Goal: Transaction & Acquisition: Purchase product/service

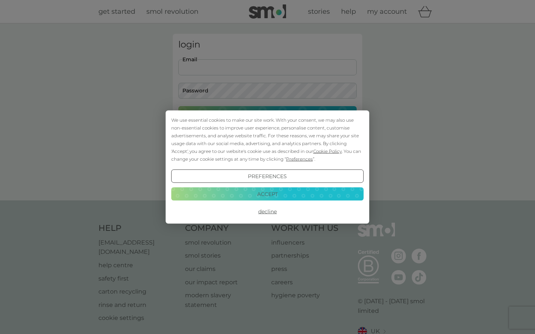
click at [283, 199] on button "Accept" at bounding box center [267, 193] width 192 height 13
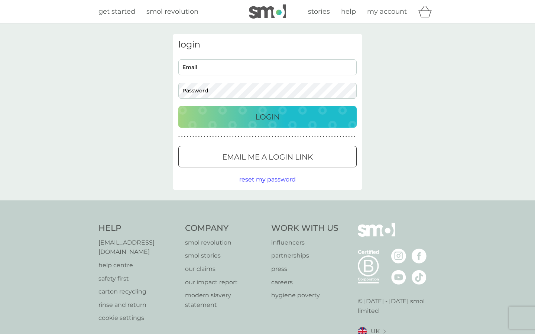
click at [241, 67] on input "Email" at bounding box center [267, 67] width 178 height 16
type input "llvenus@protonmail.com"
click at [268, 117] on button "Login" at bounding box center [267, 117] width 178 height 22
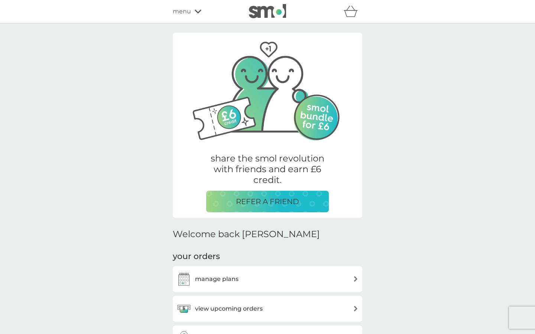
click at [279, 281] on div "manage plans" at bounding box center [268, 279] width 182 height 15
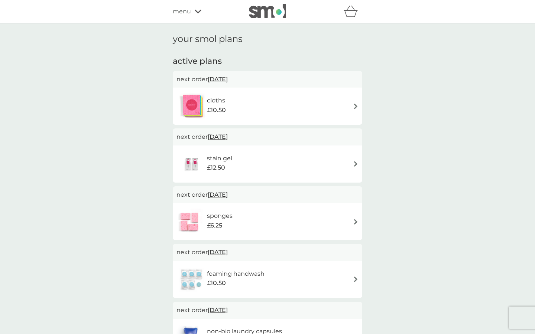
click at [355, 104] on img at bounding box center [356, 107] width 6 height 6
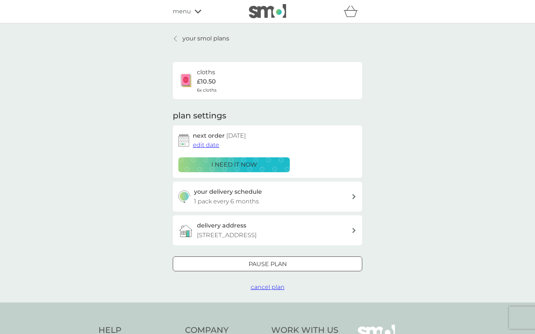
click at [274, 287] on span "cancel plan" at bounding box center [268, 287] width 34 height 7
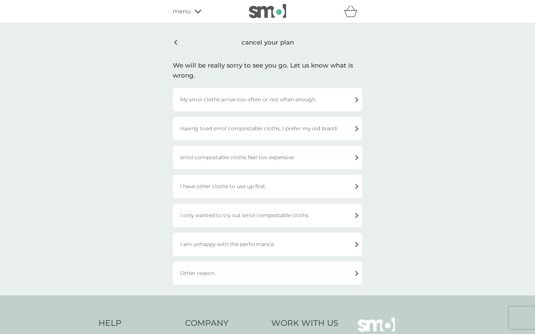
click at [282, 187] on div "I have other cloths to use up first" at bounding box center [268, 186] width 190 height 23
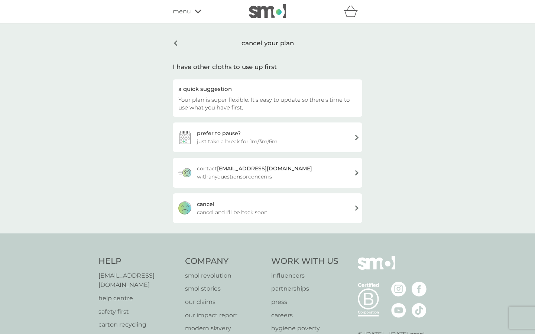
click at [294, 214] on div "[PERSON_NAME] and I'll be back soon" at bounding box center [268, 209] width 190 height 30
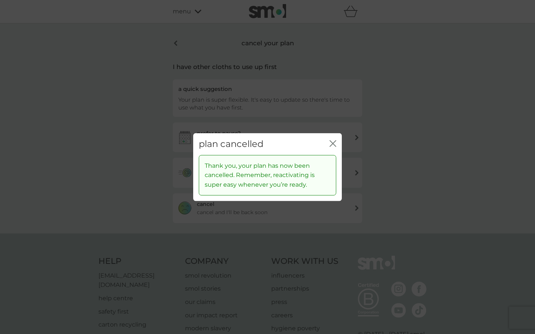
click at [331, 145] on icon "close" at bounding box center [333, 143] width 7 height 7
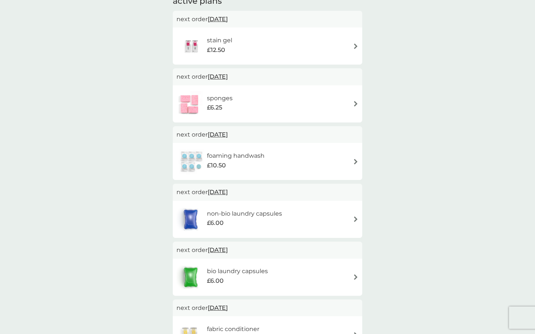
scroll to position [65, 0]
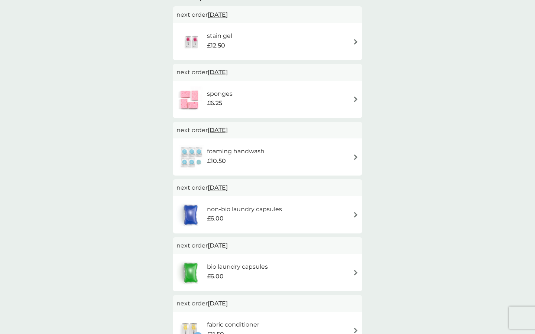
click at [355, 153] on div "foaming handwash £10.50" at bounding box center [268, 157] width 182 height 26
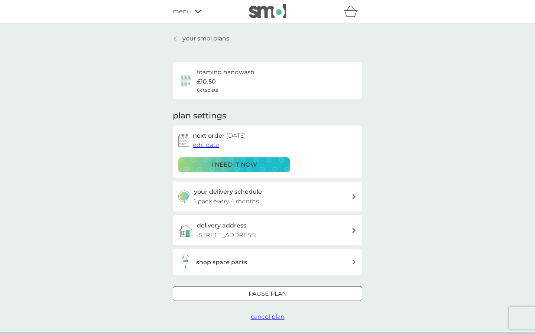
click at [271, 316] on span "cancel plan" at bounding box center [268, 317] width 34 height 7
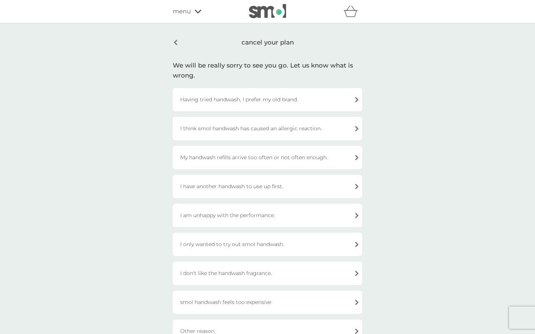
click at [288, 218] on div "I am unhappy with the performance." at bounding box center [268, 215] width 190 height 23
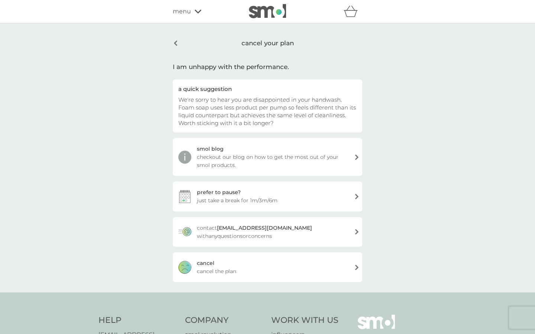
click at [275, 263] on div "[PERSON_NAME] the plan" at bounding box center [268, 268] width 190 height 30
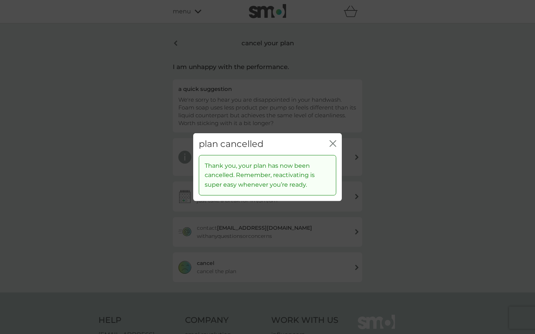
click at [333, 143] on icon "close" at bounding box center [334, 144] width 3 height 6
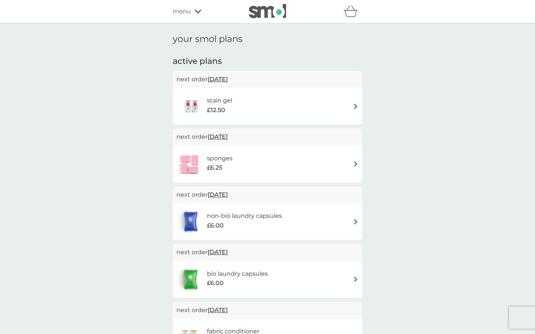
scroll to position [1, 0]
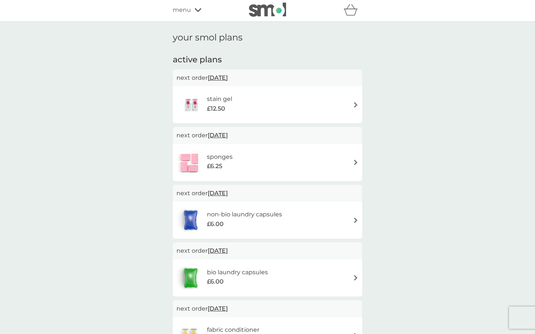
click at [356, 276] on img at bounding box center [356, 278] width 6 height 6
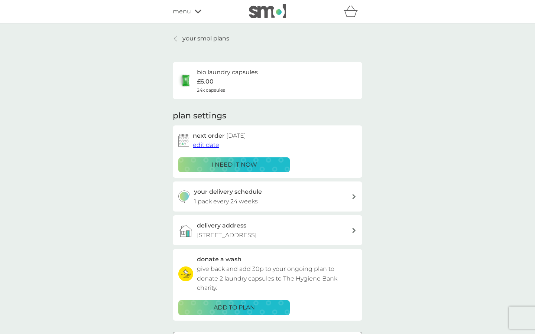
click at [240, 160] on p "i need it now" at bounding box center [234, 165] width 46 height 10
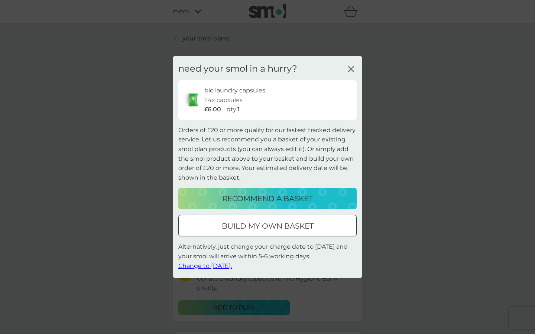
click at [272, 227] on div at bounding box center [267, 227] width 27 height 8
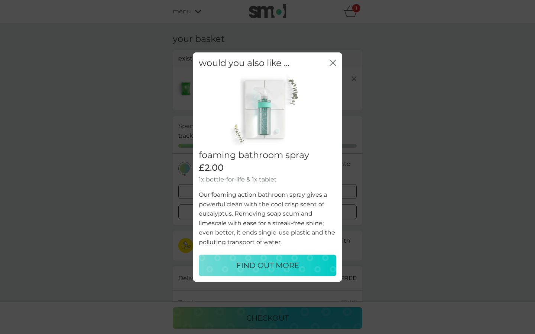
click at [331, 64] on icon "close" at bounding box center [333, 62] width 7 height 7
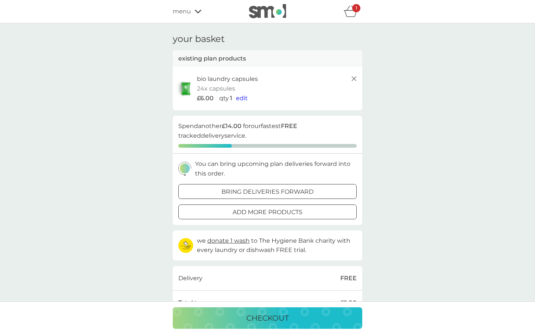
click at [295, 208] on p "add more products" at bounding box center [268, 213] width 70 height 10
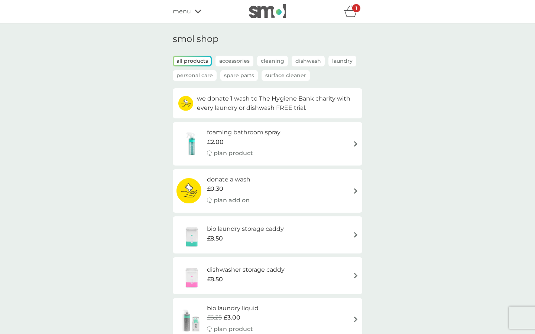
click at [298, 62] on p "Dishwash" at bounding box center [308, 61] width 33 height 11
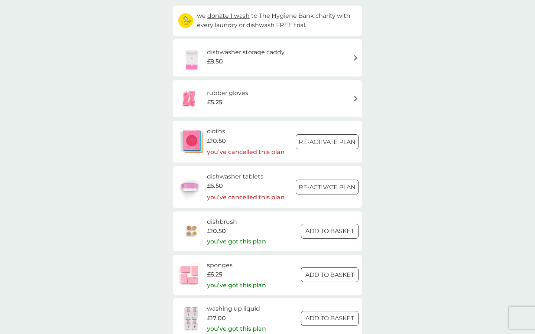
scroll to position [91, 0]
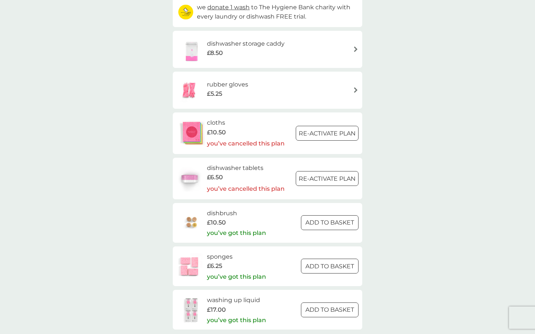
click at [334, 182] on button "Re-activate Plan" at bounding box center [327, 178] width 63 height 15
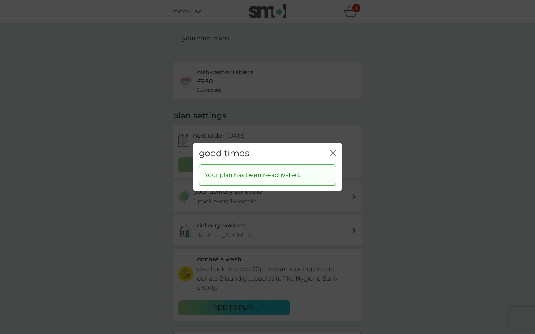
click at [333, 153] on icon "close" at bounding box center [334, 153] width 3 height 6
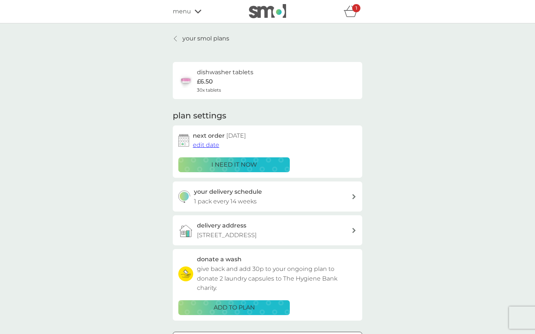
click at [229, 167] on p "i need it now" at bounding box center [234, 165] width 46 height 10
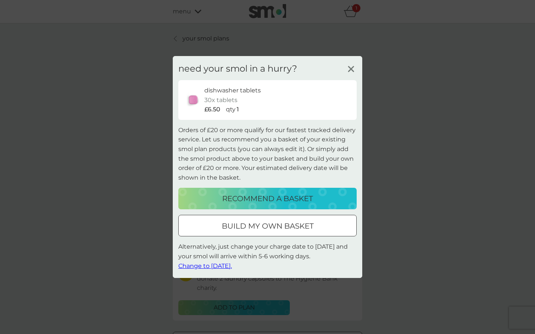
click at [270, 228] on div at bounding box center [267, 227] width 27 height 8
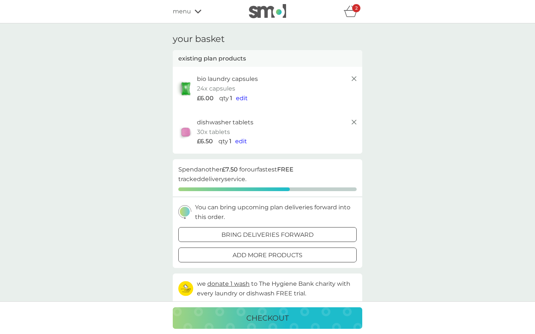
click at [282, 317] on p "checkout" at bounding box center [267, 319] width 42 height 12
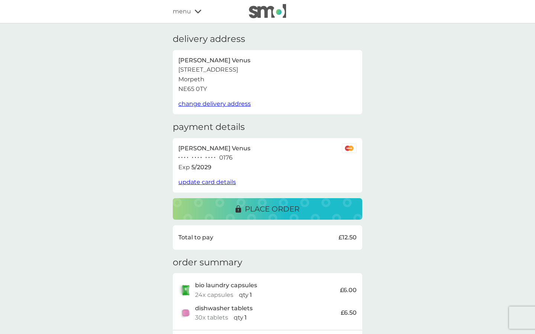
click at [224, 105] on span "change delivery address" at bounding box center [214, 103] width 72 height 7
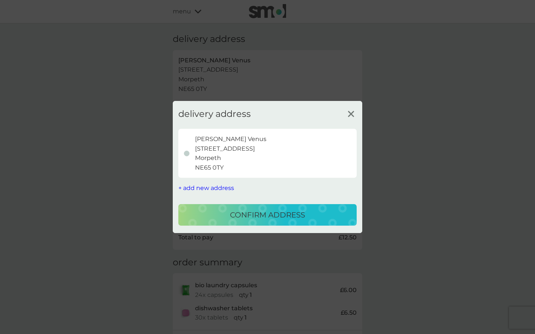
click at [214, 186] on span "+ add new address" at bounding box center [206, 188] width 56 height 7
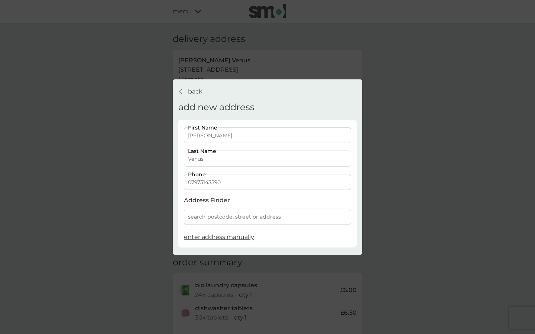
click at [225, 218] on div "search postcode, street or address" at bounding box center [267, 217] width 167 height 16
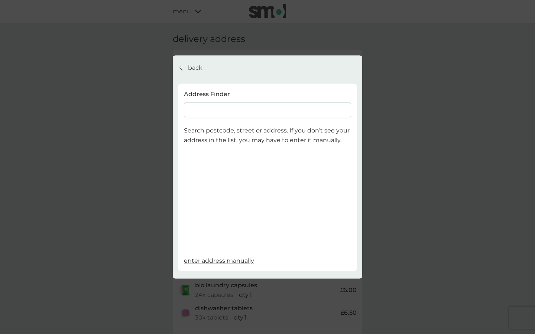
click at [221, 110] on input at bounding box center [267, 111] width 167 height 16
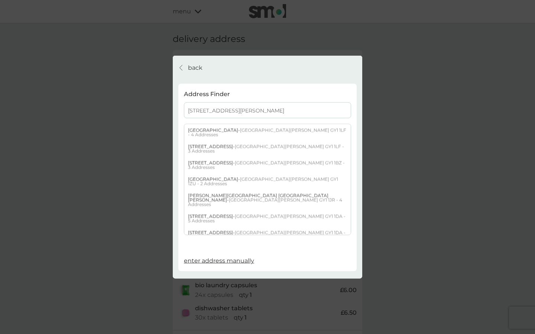
click at [248, 113] on input "[STREET_ADDRESS][PERSON_NAME]" at bounding box center [267, 111] width 167 height 16
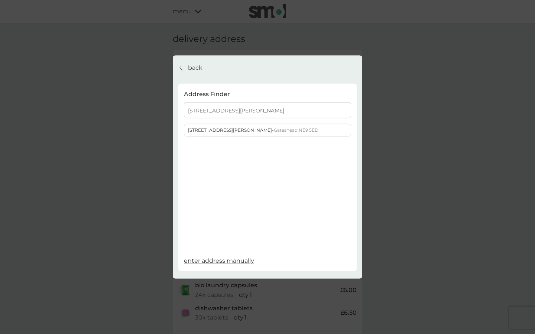
type input "[STREET_ADDRESS][PERSON_NAME]"
click at [274, 130] on span "Gateshead NE9 5ED" at bounding box center [296, 130] width 45 height 6
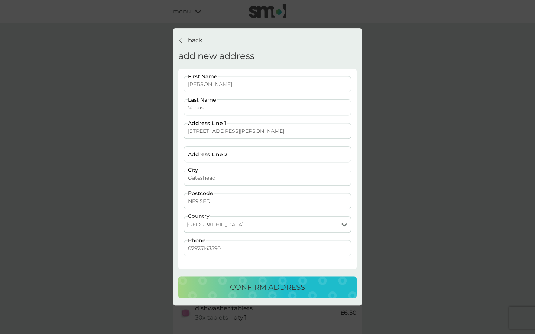
click at [276, 291] on p "confirm address" at bounding box center [267, 288] width 75 height 12
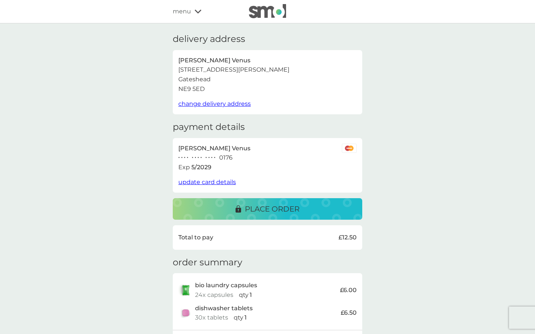
click at [216, 181] on span "update card details" at bounding box center [207, 182] width 58 height 7
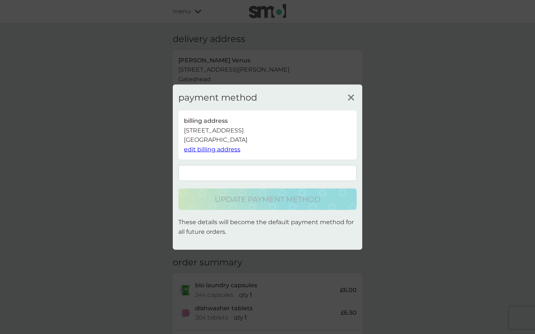
click at [217, 149] on span "edit billing address" at bounding box center [212, 149] width 56 height 7
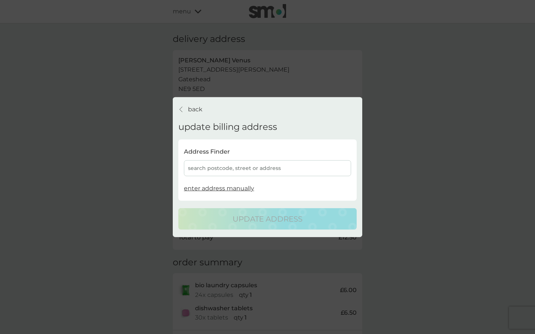
click at [227, 169] on div "search postcode, street or address" at bounding box center [267, 169] width 167 height 16
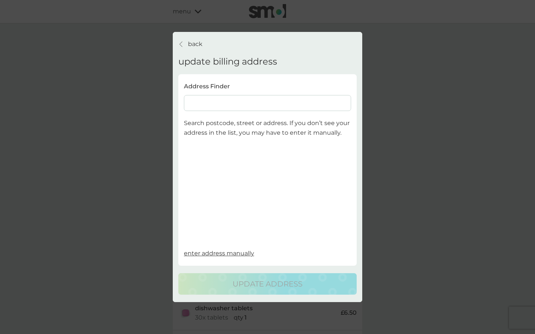
click at [221, 99] on input at bounding box center [267, 103] width 167 height 16
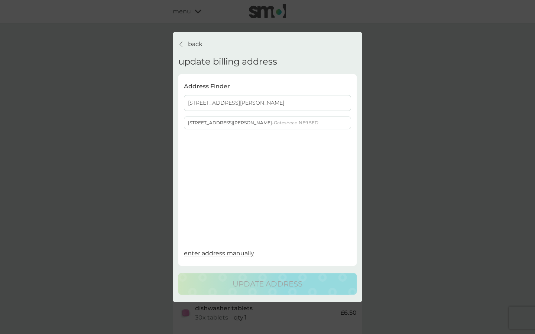
click at [238, 103] on input "[STREET_ADDRESS][PERSON_NAME]" at bounding box center [267, 103] width 167 height 16
type input "[STREET_ADDRESS][PERSON_NAME]"
click at [274, 123] on span "Gateshead NE9 5ED" at bounding box center [296, 123] width 45 height 6
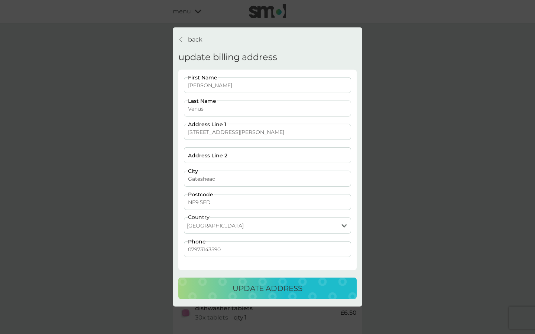
click at [276, 287] on p "update address" at bounding box center [268, 289] width 70 height 12
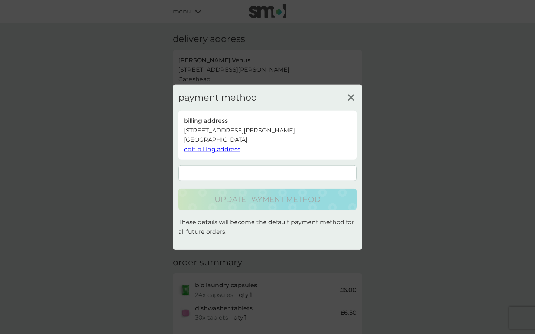
click at [240, 177] on form at bounding box center [267, 173] width 178 height 16
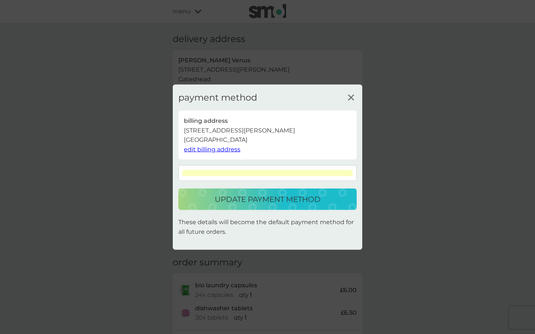
click at [282, 201] on p "update payment method" at bounding box center [268, 200] width 106 height 12
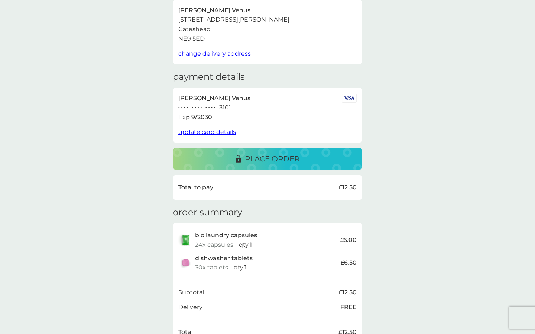
scroll to position [50, 0]
click at [268, 158] on p "place order" at bounding box center [272, 159] width 55 height 12
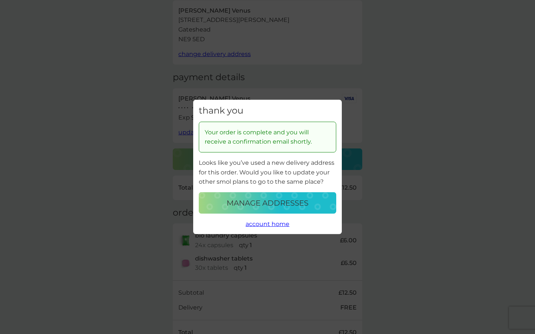
click at [267, 203] on p "manage addresses" at bounding box center [268, 203] width 82 height 12
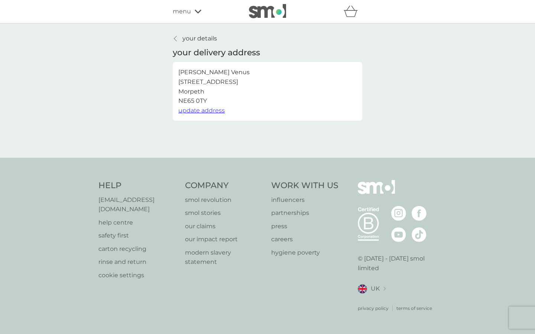
click at [206, 109] on span "update address" at bounding box center [201, 110] width 46 height 7
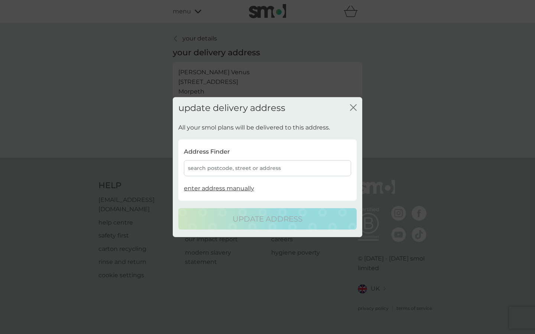
click at [229, 163] on div "search postcode, street or address" at bounding box center [267, 169] width 167 height 16
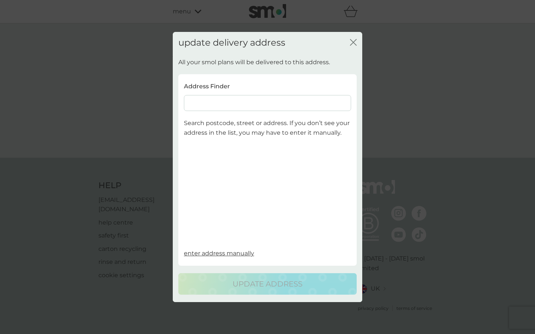
click at [236, 101] on input at bounding box center [267, 103] width 167 height 16
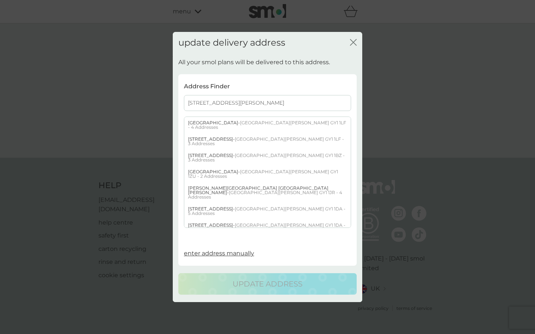
click at [246, 98] on input "[STREET_ADDRESS][PERSON_NAME]" at bounding box center [267, 103] width 167 height 16
click at [243, 101] on input "[STREET_ADDRESS][PERSON_NAME]" at bounding box center [267, 103] width 167 height 16
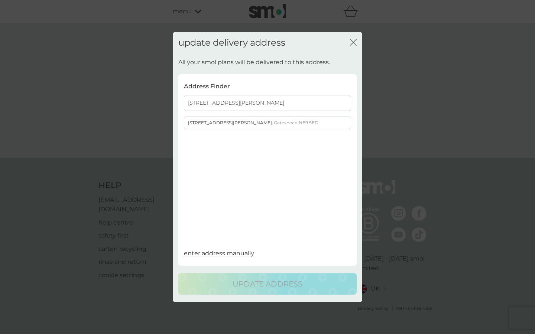
type input "[STREET_ADDRESS][PERSON_NAME]"
click at [274, 122] on span "Gateshead NE9 5ED" at bounding box center [296, 123] width 45 height 6
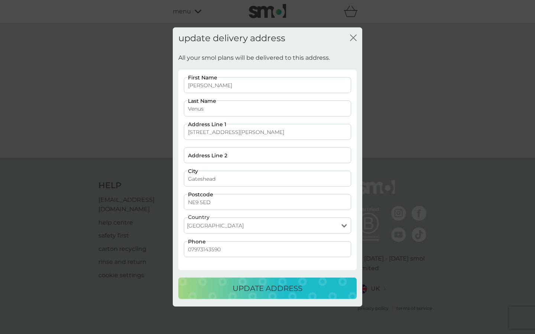
click at [262, 292] on p "update address" at bounding box center [268, 289] width 70 height 12
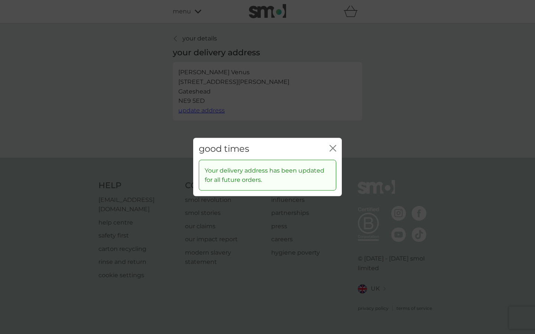
click at [332, 148] on icon "close" at bounding box center [331, 149] width 3 height 6
